Goal: Information Seeking & Learning: Compare options

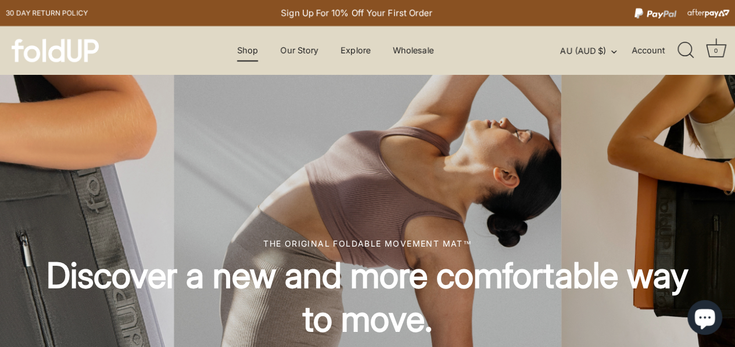
click at [243, 50] on link "Shop" at bounding box center [247, 50] width 41 height 22
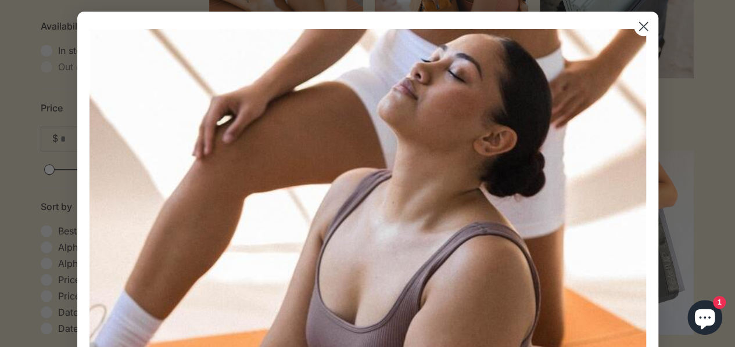
scroll to position [446, 0]
click at [640, 30] on circle "Close dialog" at bounding box center [642, 26] width 19 height 19
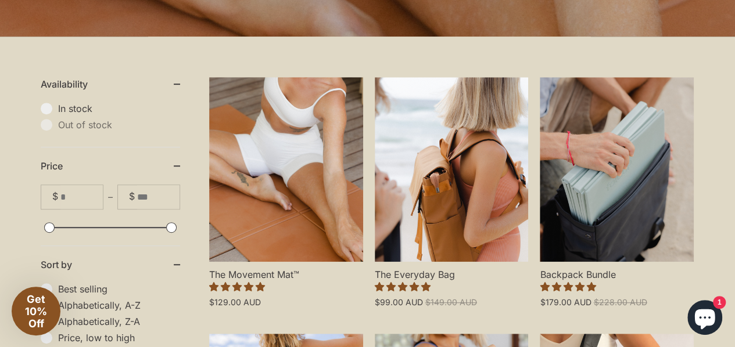
scroll to position [261, 0]
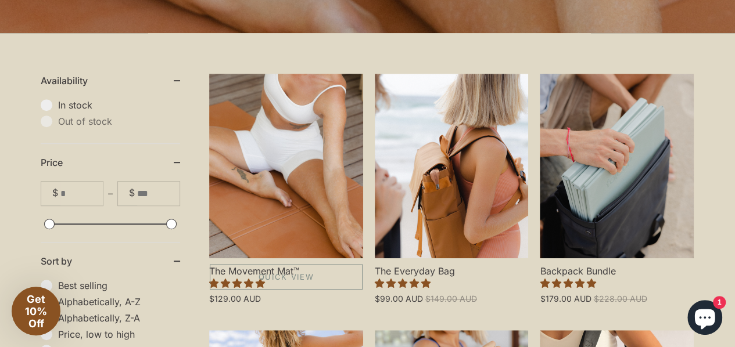
click at [258, 170] on link "The Movement Mat™" at bounding box center [286, 166] width 154 height 185
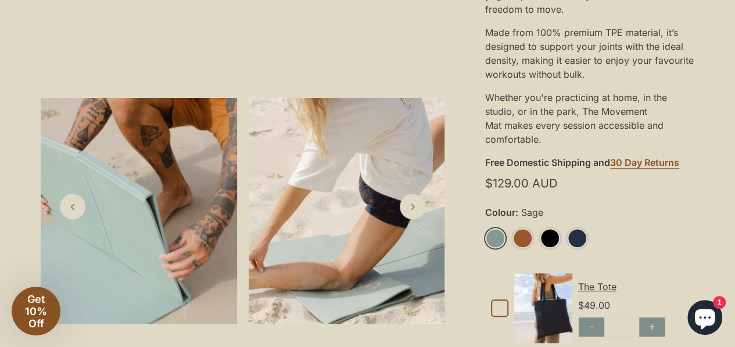
scroll to position [345, 0]
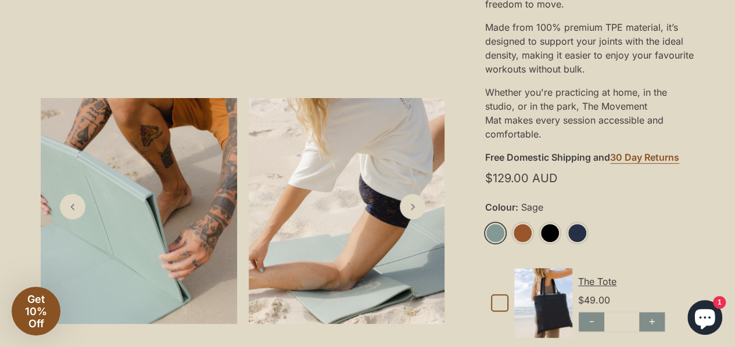
drag, startPoint x: 738, startPoint y: 21, endPoint x: 743, endPoint y: 48, distance: 27.1
click at [414, 213] on icon "Next slide" at bounding box center [412, 206] width 12 height 12
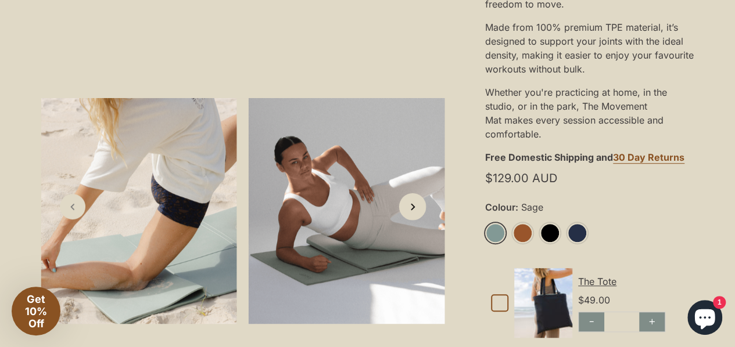
click at [414, 213] on icon "Next slide" at bounding box center [412, 206] width 12 height 12
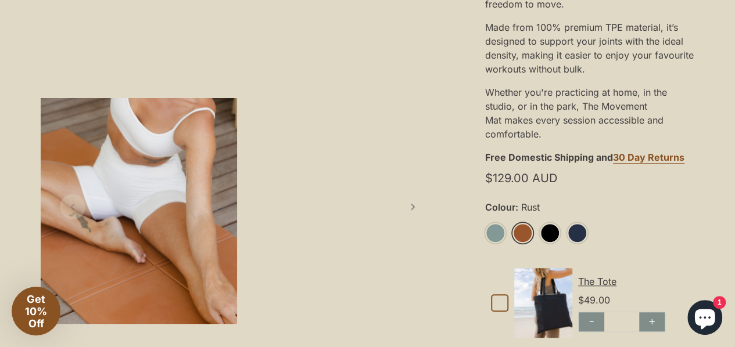
click at [525, 236] on link "Rust" at bounding box center [522, 233] width 20 height 20
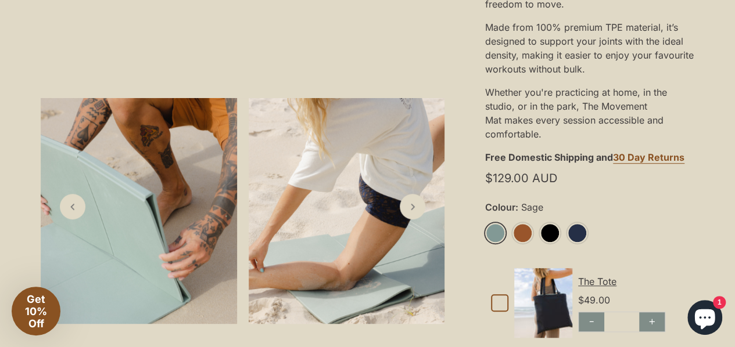
click at [491, 235] on link "Sage" at bounding box center [495, 233] width 20 height 20
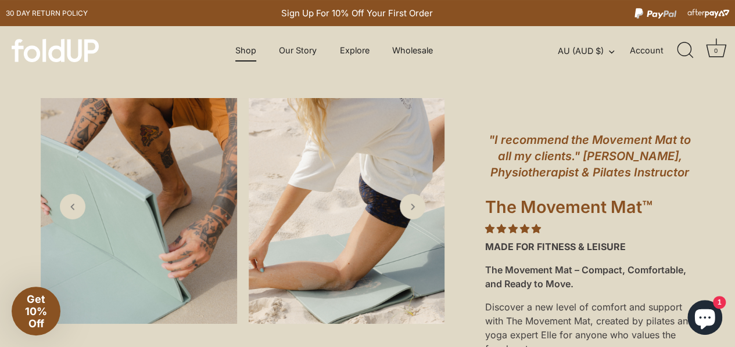
click at [239, 45] on link "Shop" at bounding box center [245, 50] width 41 height 22
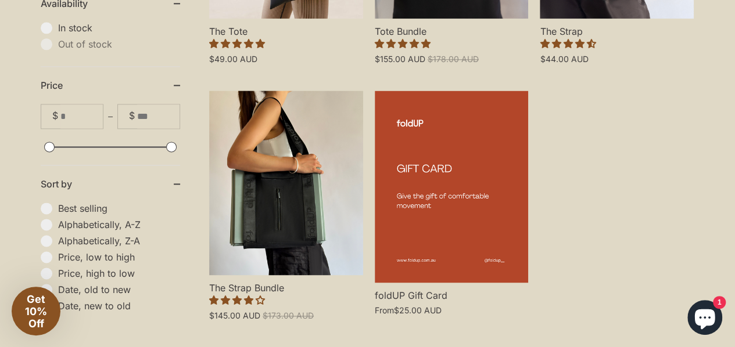
scroll to position [765, 0]
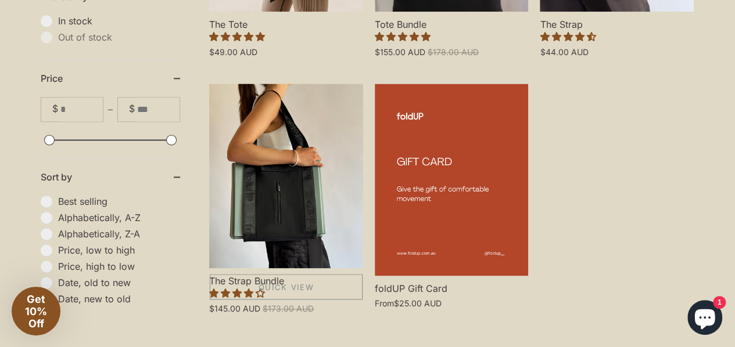
click at [281, 172] on link "The Strap Bundle" at bounding box center [286, 176] width 154 height 185
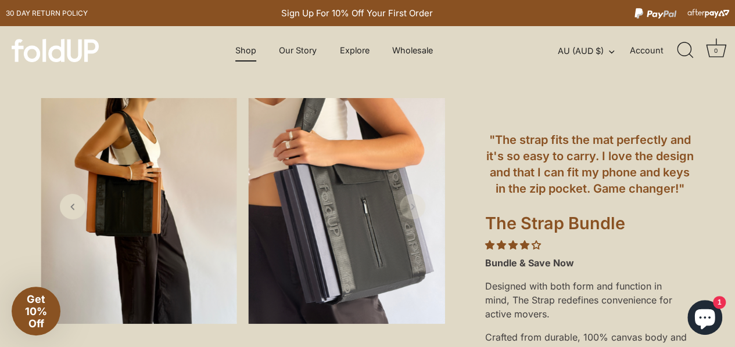
click at [240, 54] on link "Shop" at bounding box center [245, 50] width 41 height 22
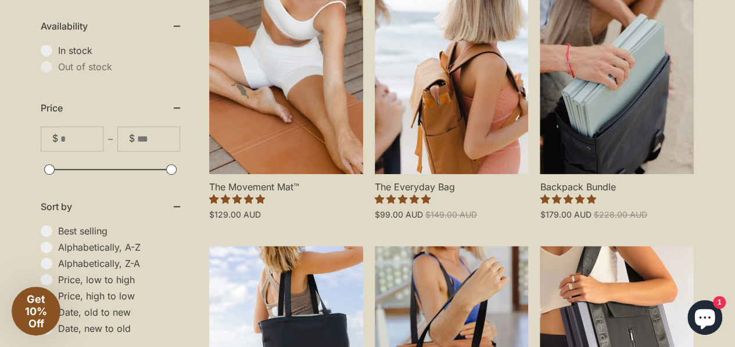
scroll to position [347, 0]
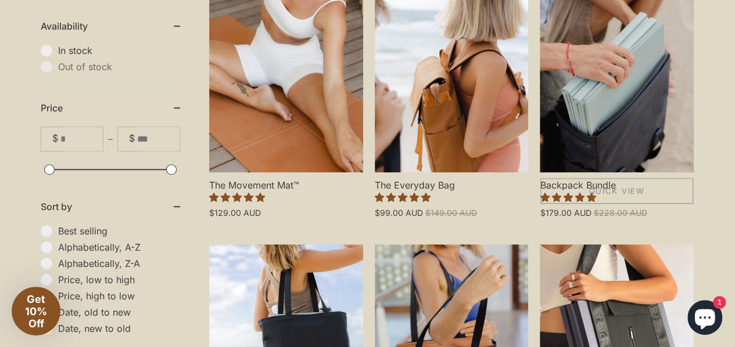
click at [602, 109] on link "Backpack Bundle" at bounding box center [617, 80] width 154 height 185
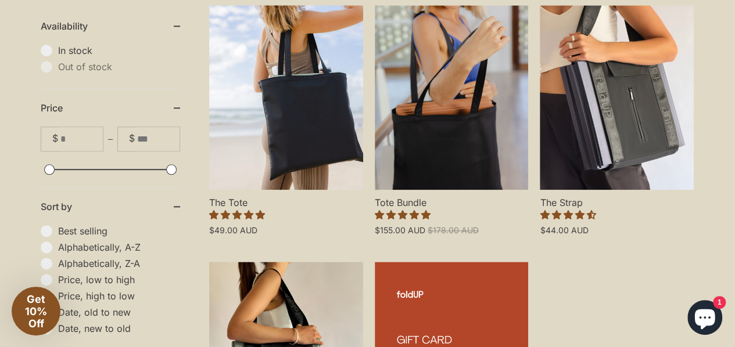
scroll to position [588, 0]
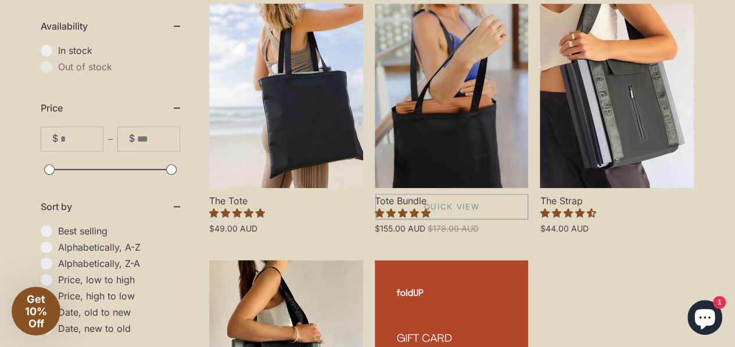
click at [487, 125] on link "Tote Bundle" at bounding box center [452, 95] width 154 height 185
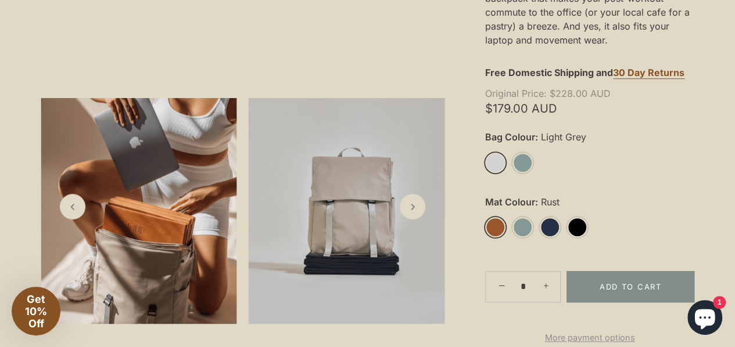
scroll to position [377, 0]
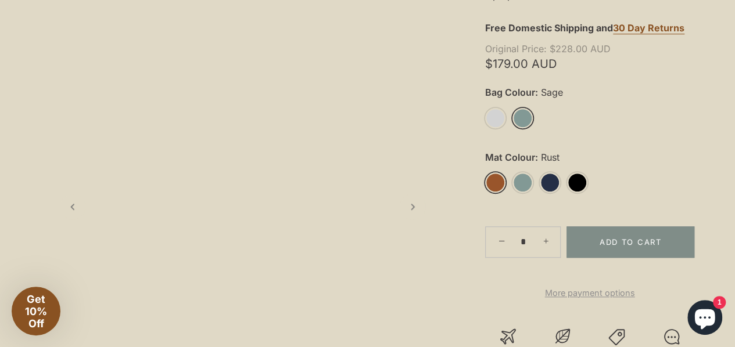
click at [526, 114] on link "Sage" at bounding box center [522, 118] width 20 height 20
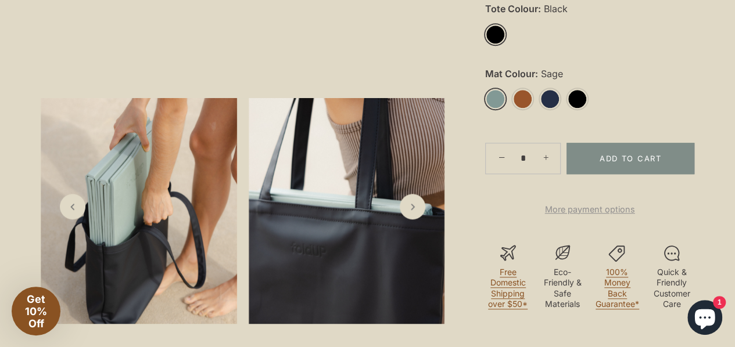
scroll to position [448, 0]
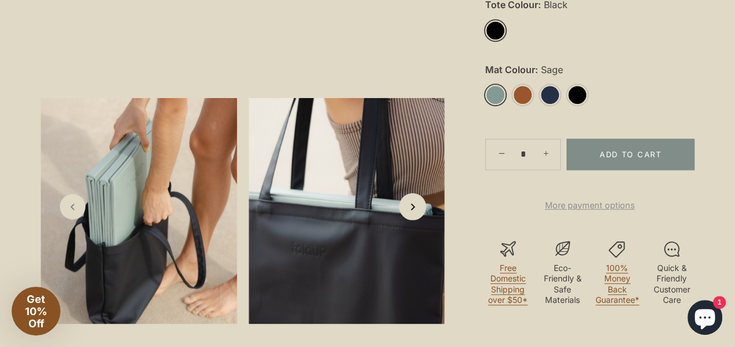
click at [412, 211] on icon "Next slide" at bounding box center [412, 206] width 12 height 12
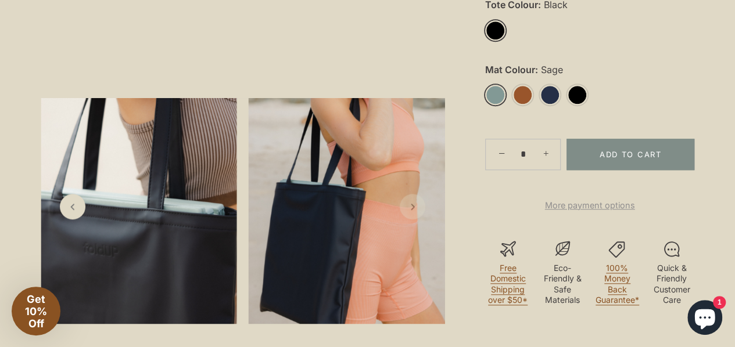
click at [412, 211] on icon "Next slide" at bounding box center [413, 207] width 12 height 12
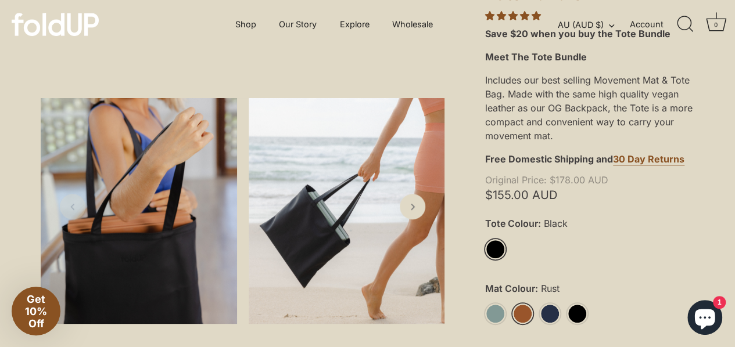
scroll to position [225, 0]
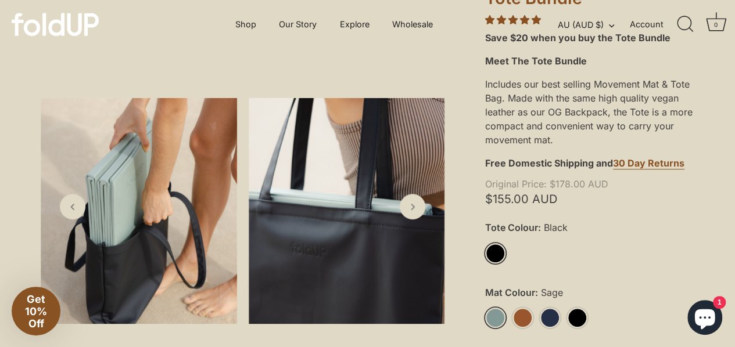
click at [494, 314] on link "Sage" at bounding box center [495, 318] width 20 height 20
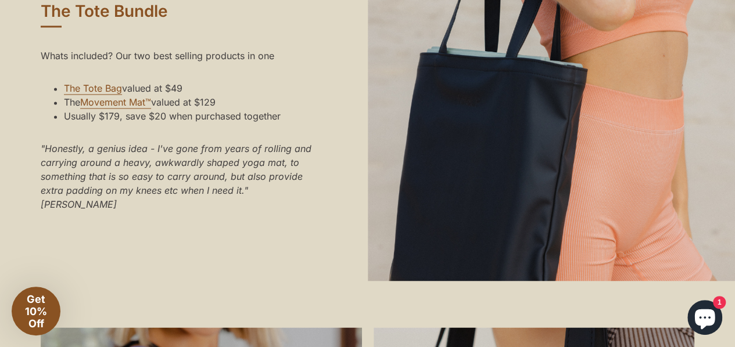
scroll to position [898, 0]
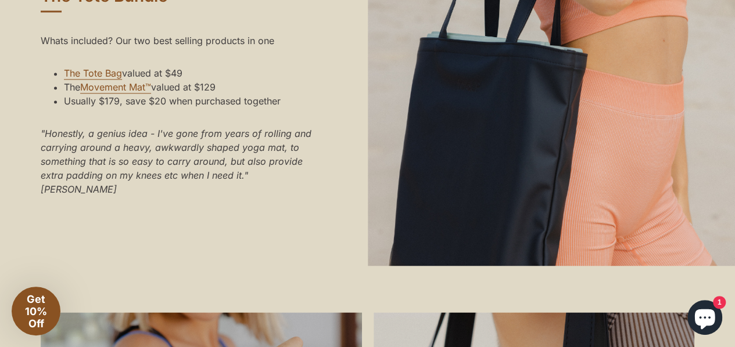
click at [137, 148] on em ""Honestly, a genius idea - I've gone from years of rolling and carrying around …" at bounding box center [176, 161] width 271 height 67
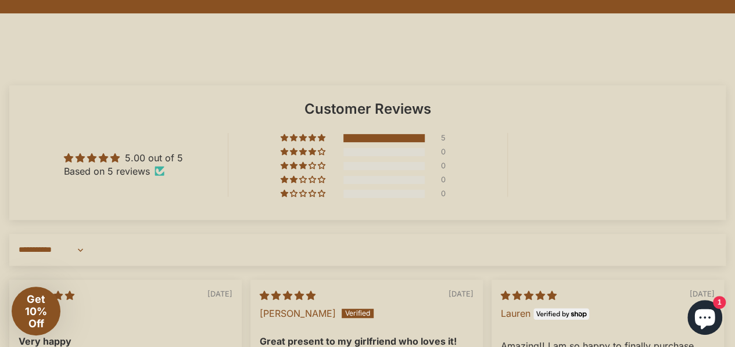
scroll to position [2431, 0]
